Goal: Find specific page/section: Find specific page/section

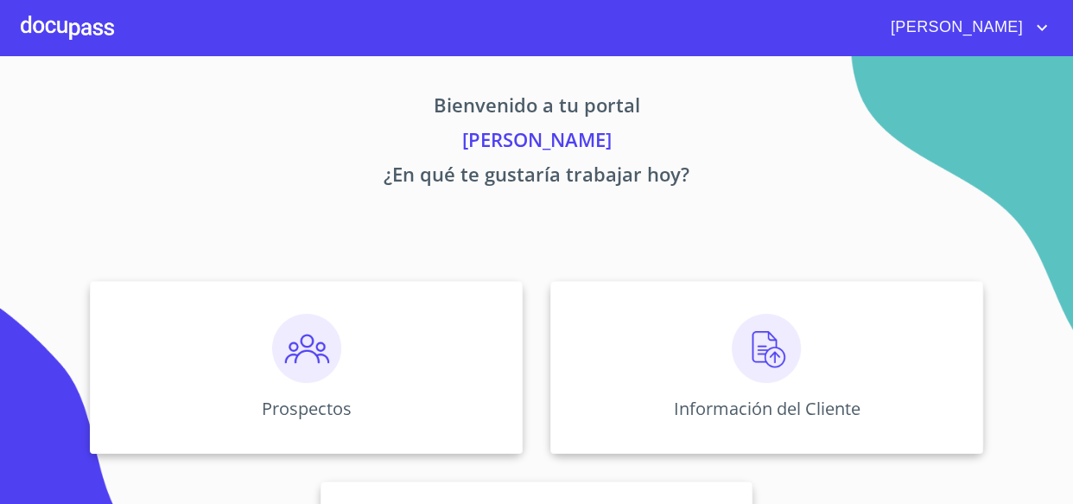
click at [784, 472] on div "Prospectos Información del Cliente Asignación de Ventas" at bounding box center [536, 467] width 1038 height 401
click at [789, 407] on p "Información del Cliente" at bounding box center [767, 407] width 198 height 23
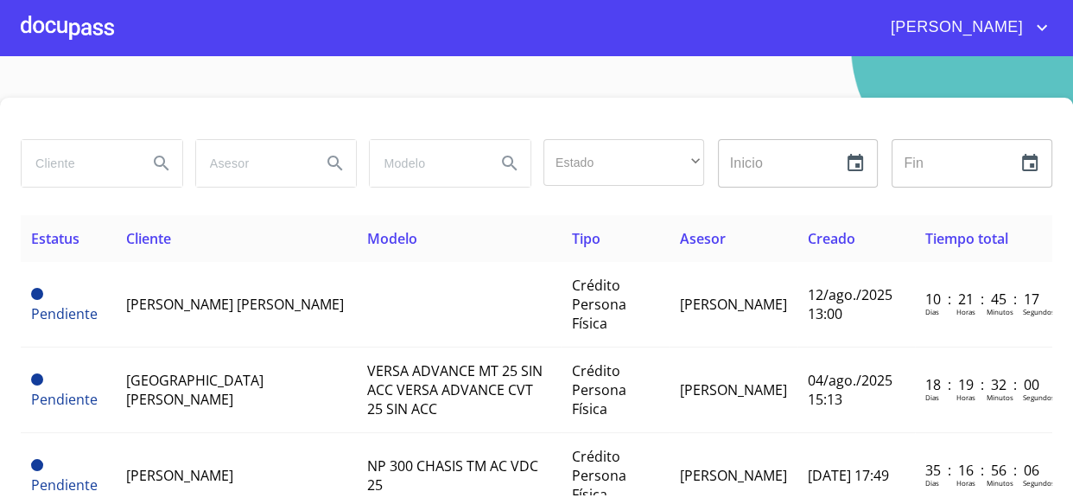
click at [54, 165] on input "search" at bounding box center [78, 163] width 112 height 47
type input "[PERSON_NAME]"
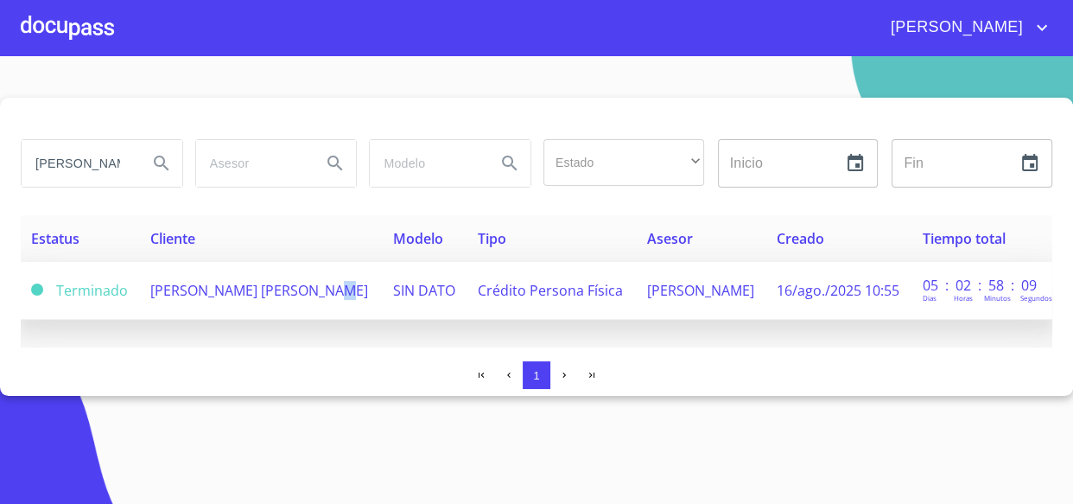
click at [324, 288] on span "[PERSON_NAME] [PERSON_NAME]" at bounding box center [259, 290] width 218 height 19
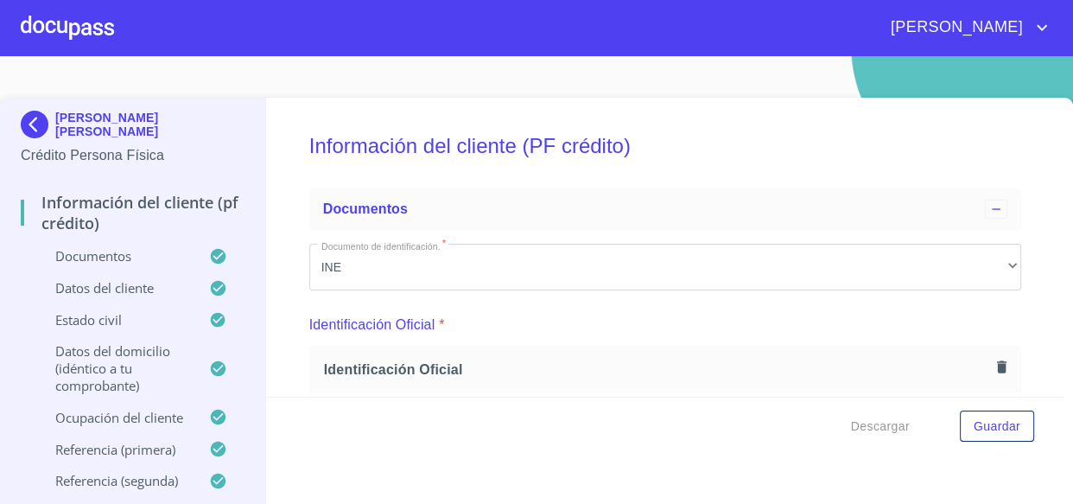
scroll to position [78, 0]
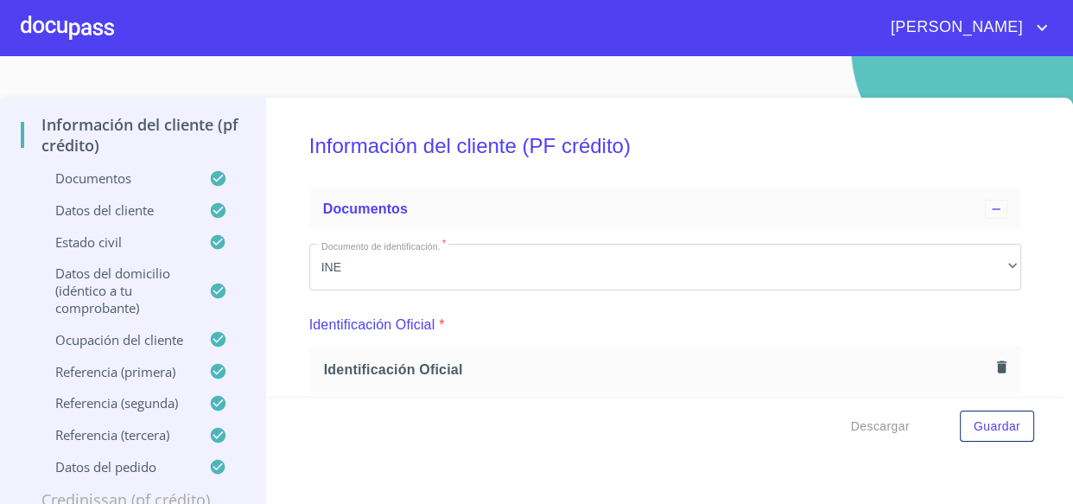
click at [74, 34] on div at bounding box center [67, 27] width 93 height 55
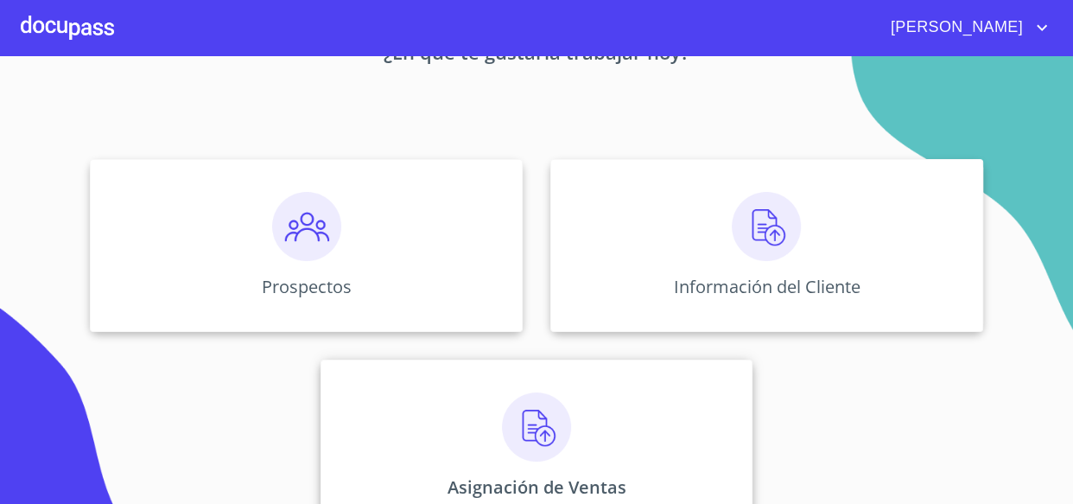
scroll to position [163, 0]
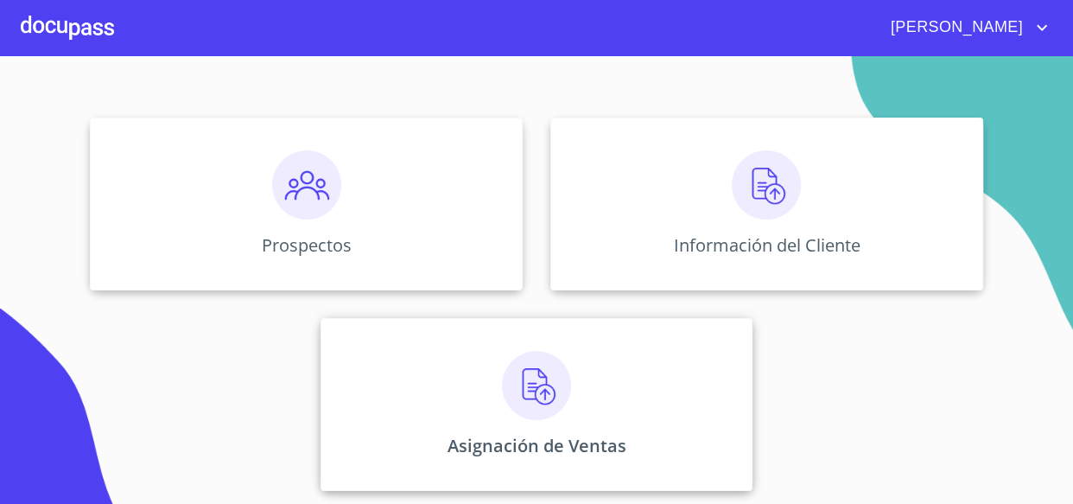
click at [618, 373] on div "Asignación de Ventas" at bounding box center [536, 404] width 433 height 173
